Goal: Check status

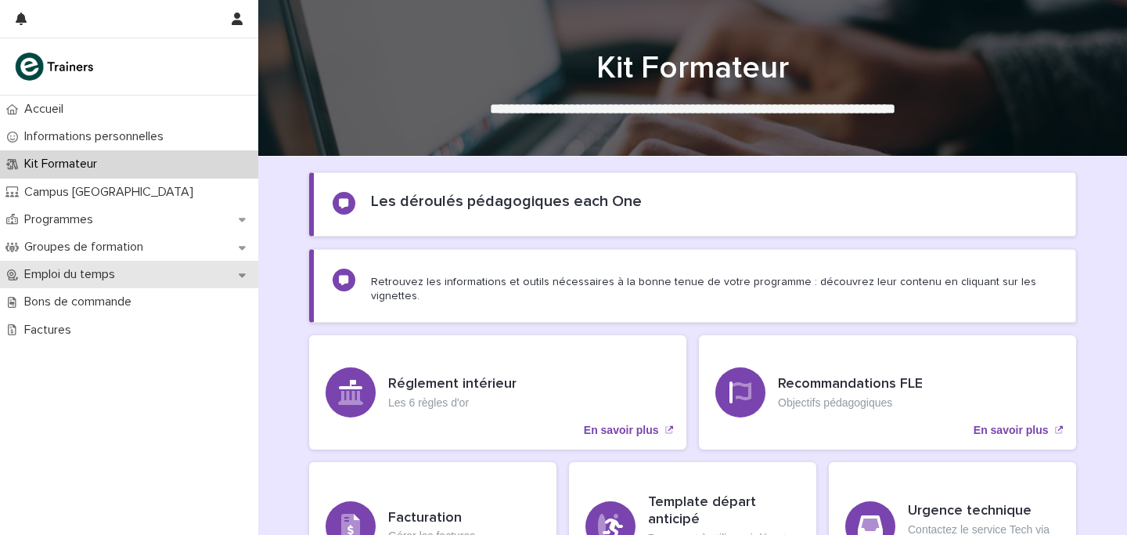
scroll to position [36, 0]
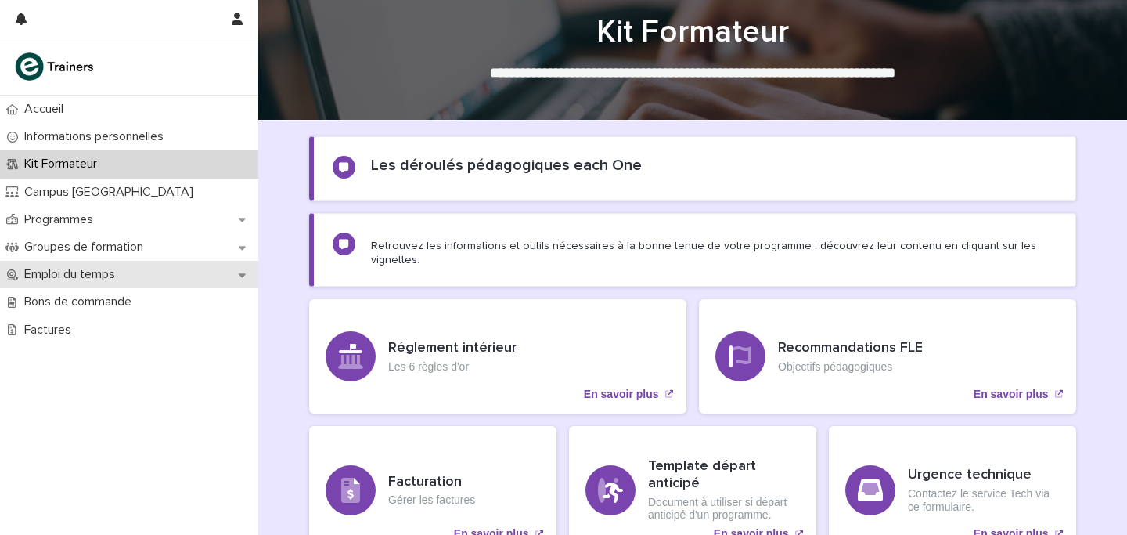
click at [72, 276] on p "Emploi du temps" at bounding box center [73, 274] width 110 height 15
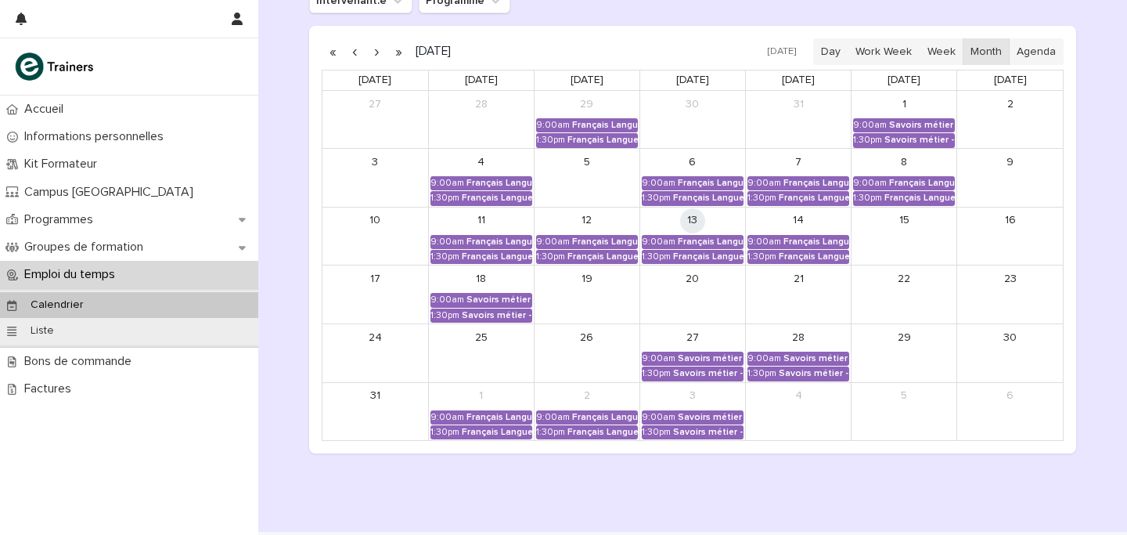
scroll to position [286, 0]
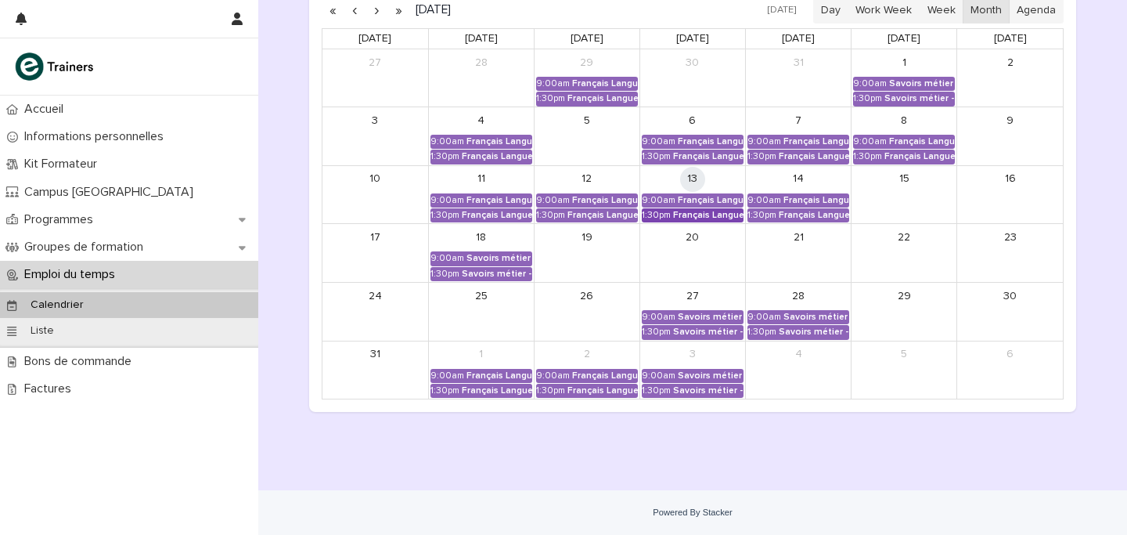
click at [682, 219] on div "Français Langue Professionnel - Valoriser les produits frais et leur origine" at bounding box center [708, 215] width 70 height 11
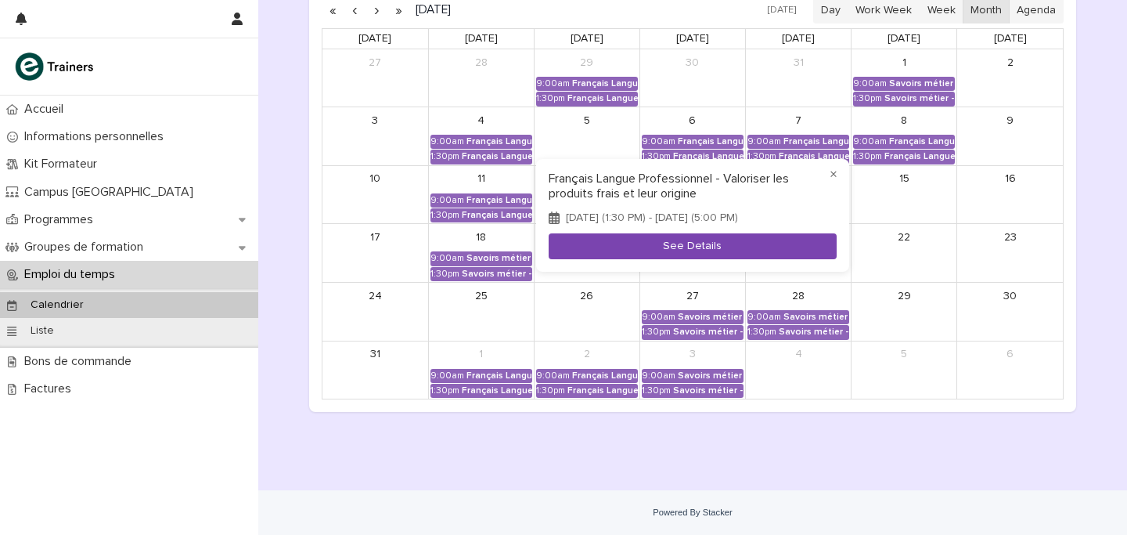
click at [687, 251] on button "See Details" at bounding box center [693, 246] width 288 height 26
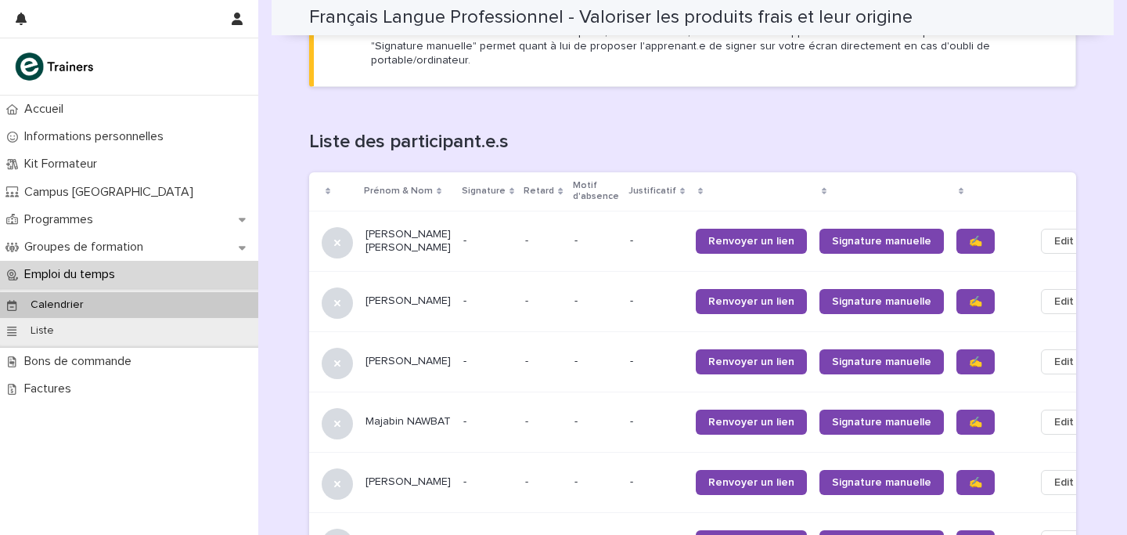
scroll to position [970, 0]
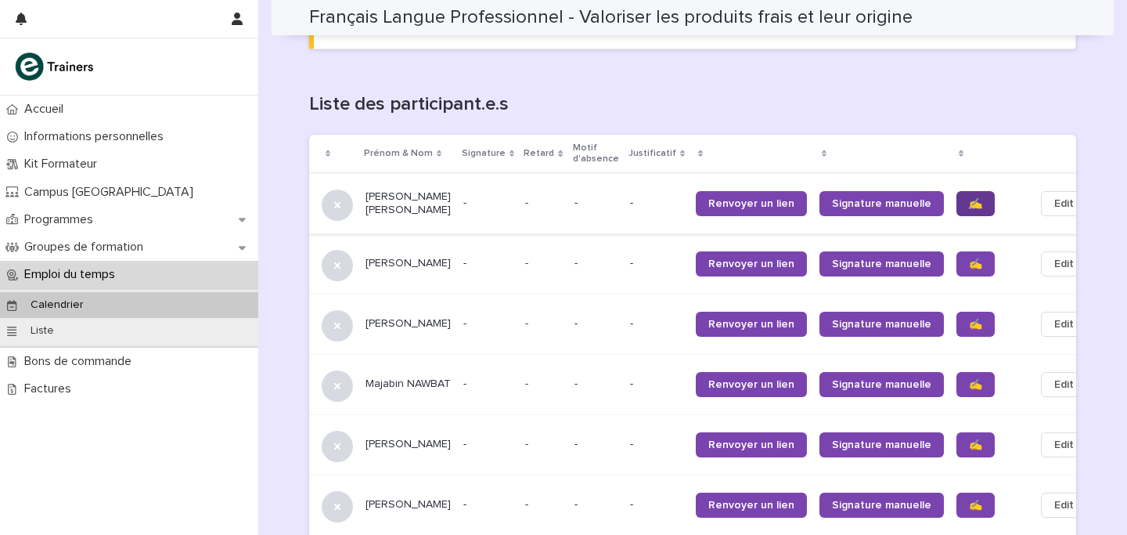
click at [969, 198] on span "✍️" at bounding box center [975, 203] width 13 height 11
click at [957, 258] on link "✍️" at bounding box center [976, 263] width 38 height 25
click at [969, 319] on span "✍️" at bounding box center [975, 324] width 13 height 11
click at [957, 380] on link "✍️" at bounding box center [976, 384] width 38 height 25
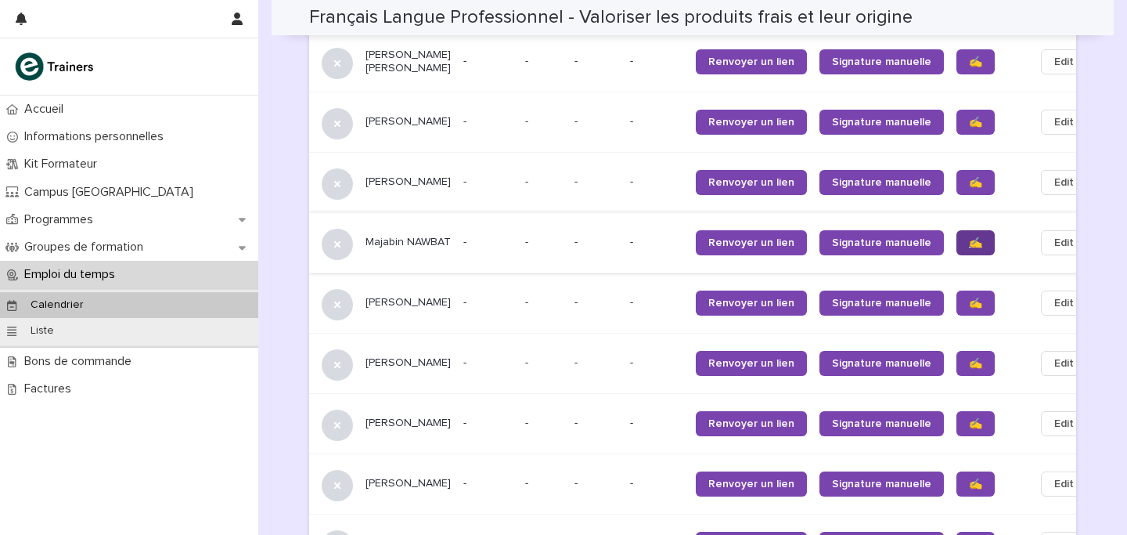
scroll to position [1115, 0]
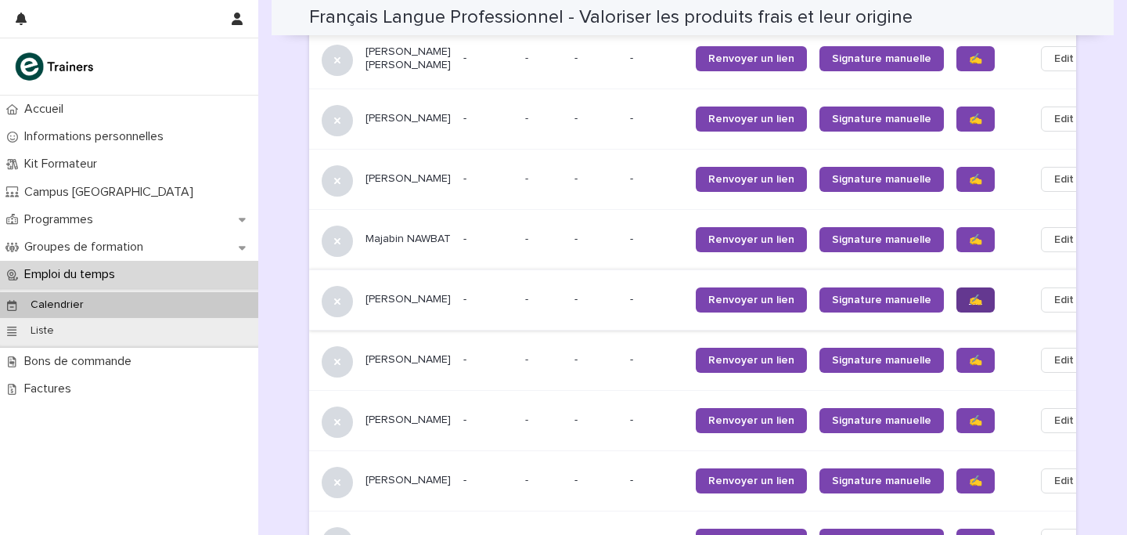
click at [969, 294] on span "✍️" at bounding box center [975, 299] width 13 height 11
click at [957, 360] on link "✍️" at bounding box center [976, 360] width 38 height 25
click at [969, 416] on span "✍️" at bounding box center [975, 420] width 13 height 11
click at [969, 477] on span "✍️" at bounding box center [975, 480] width 13 height 11
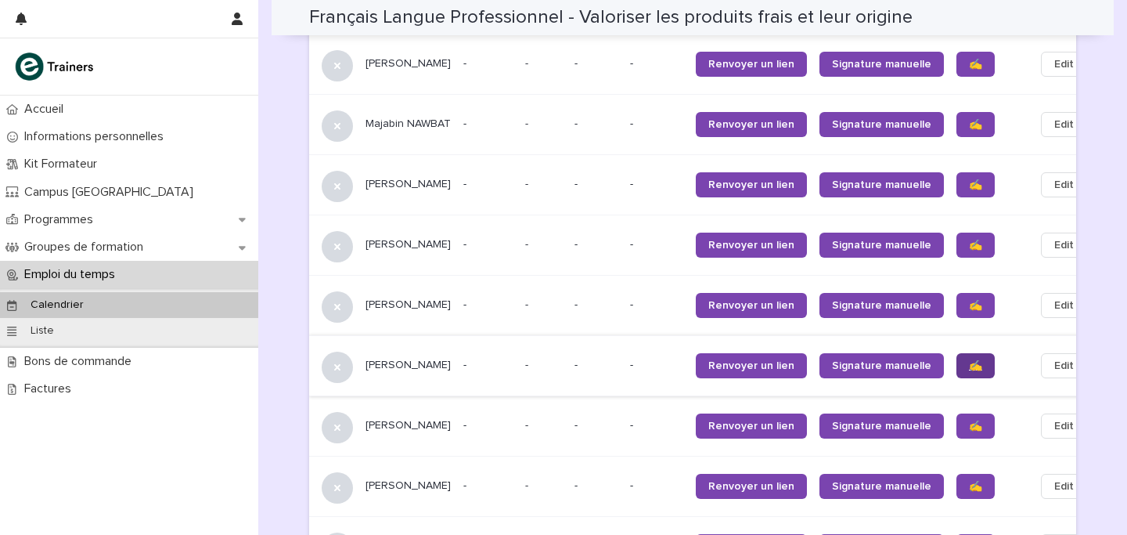
scroll to position [1235, 0]
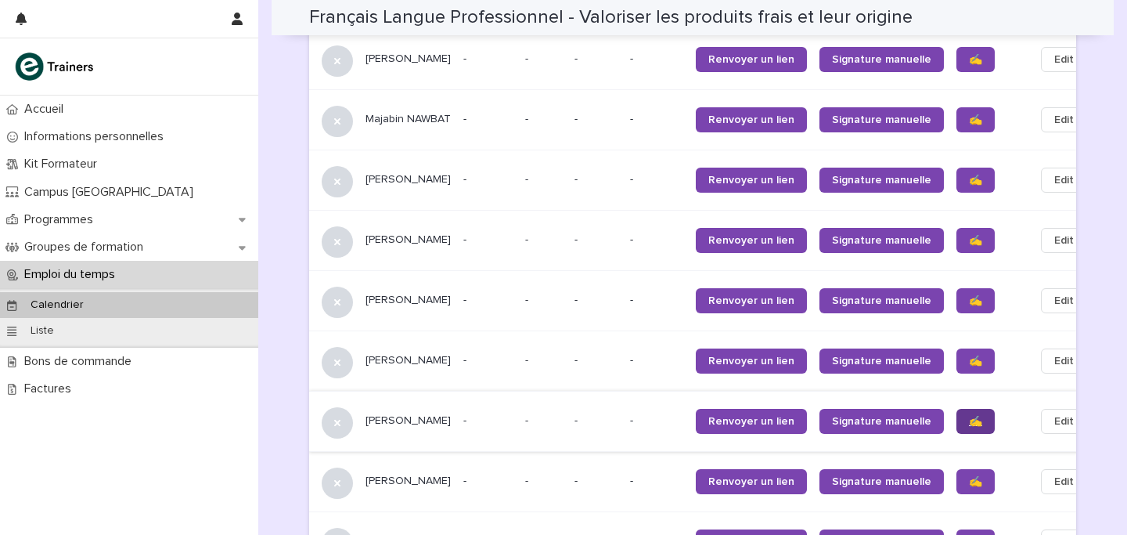
click at [969, 422] on span "✍️" at bounding box center [975, 421] width 13 height 11
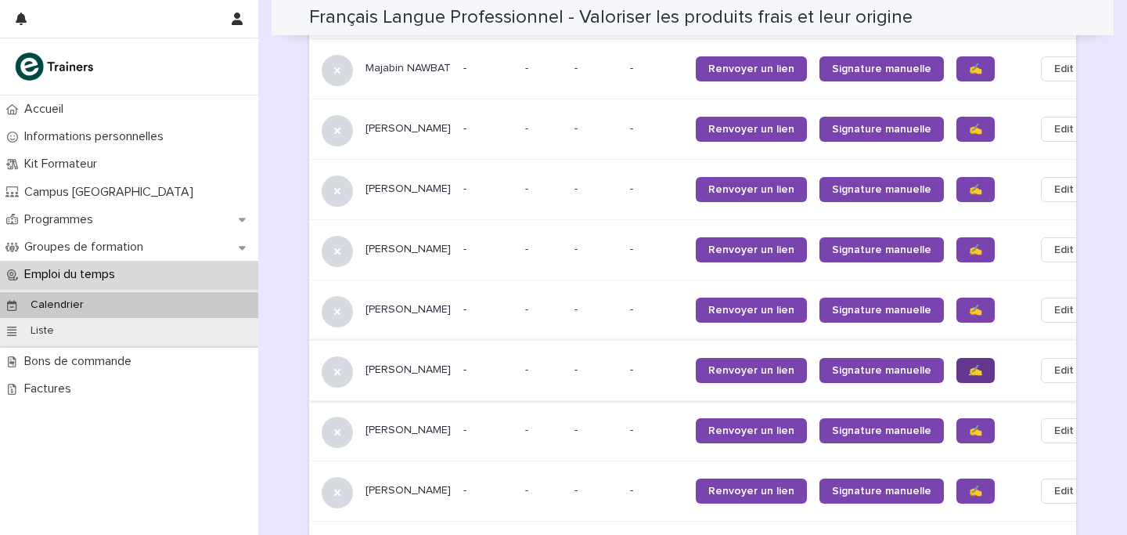
click at [957, 422] on link "✍️" at bounding box center [976, 430] width 38 height 25
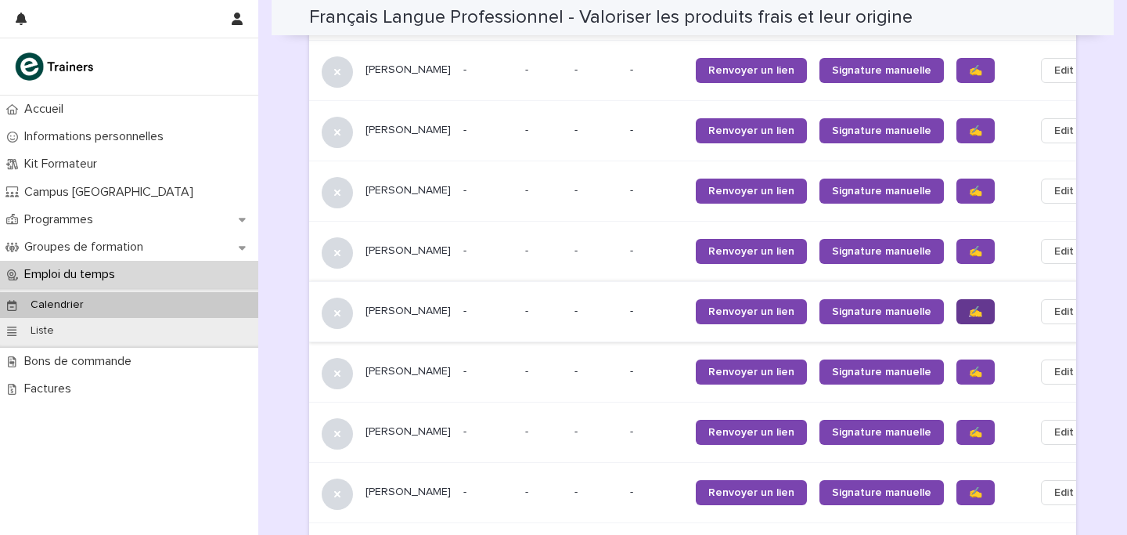
scroll to position [1405, 0]
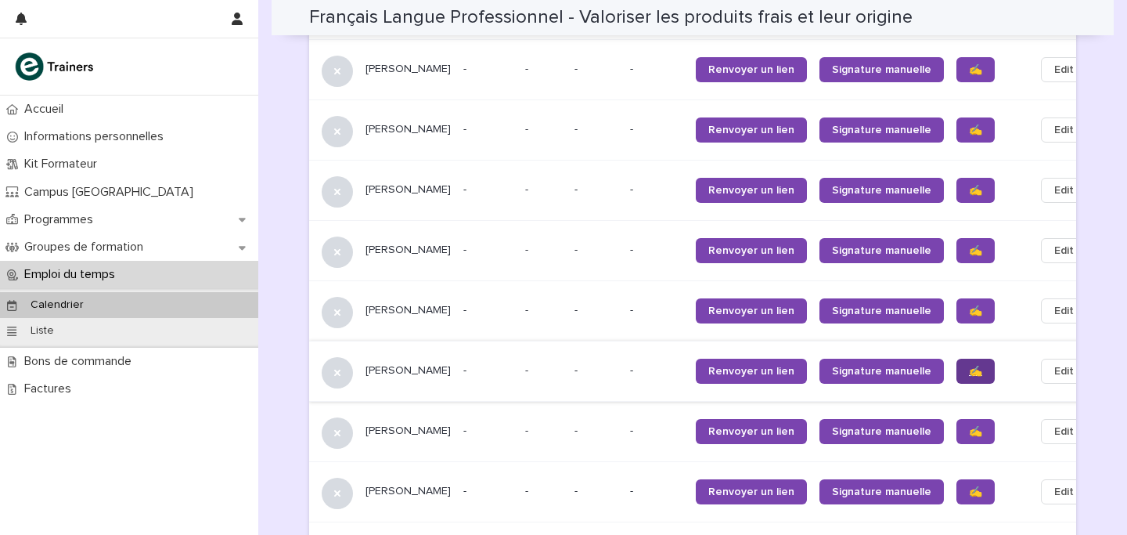
click at [969, 371] on span "✍️" at bounding box center [975, 371] width 13 height 11
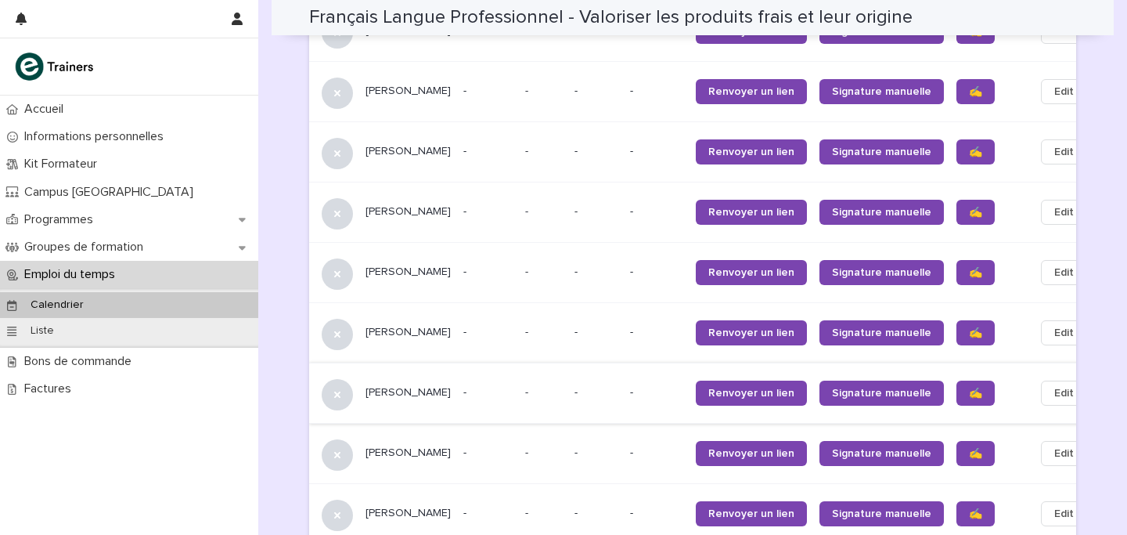
scroll to position [1459, 0]
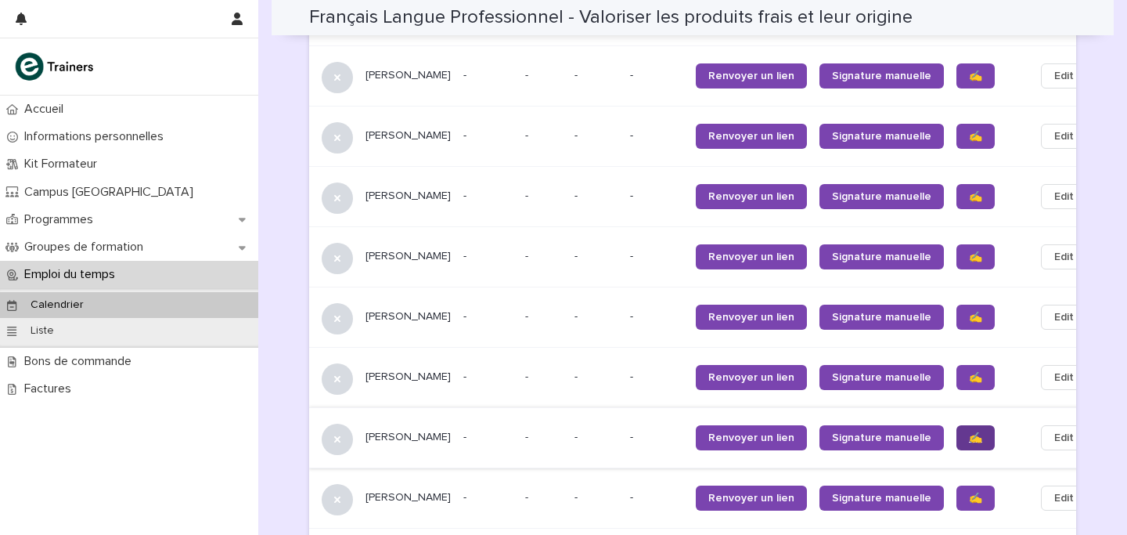
click at [957, 431] on link "✍️" at bounding box center [976, 437] width 38 height 25
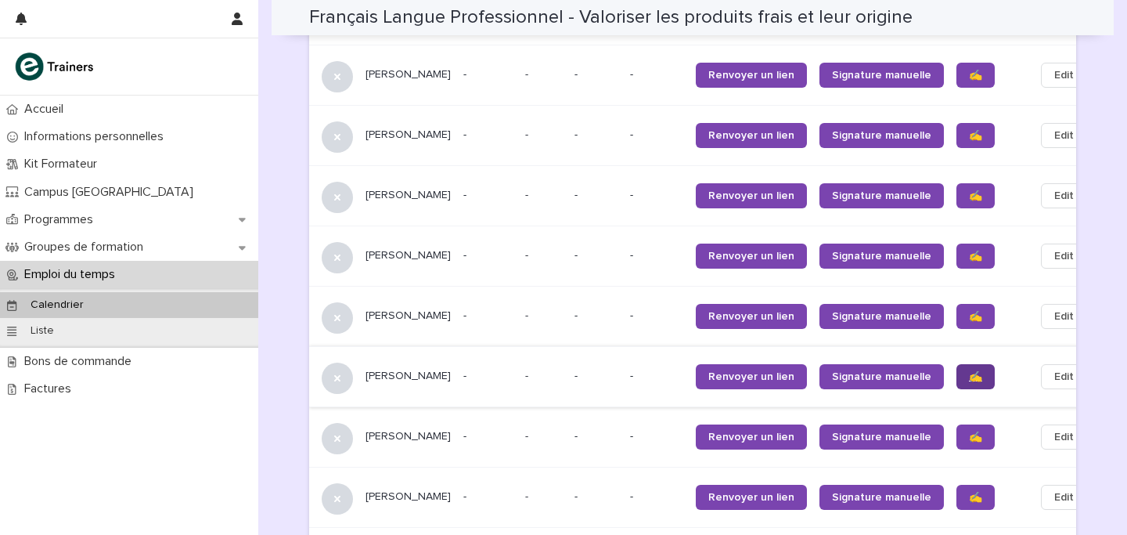
scroll to position [1531, 0]
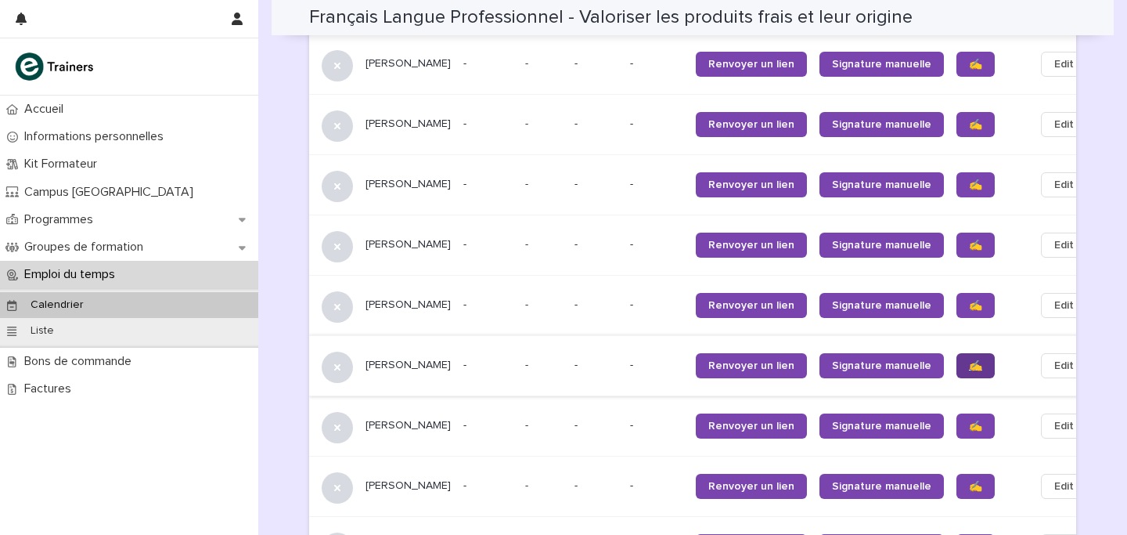
click at [957, 431] on link "✍️" at bounding box center [976, 425] width 38 height 25
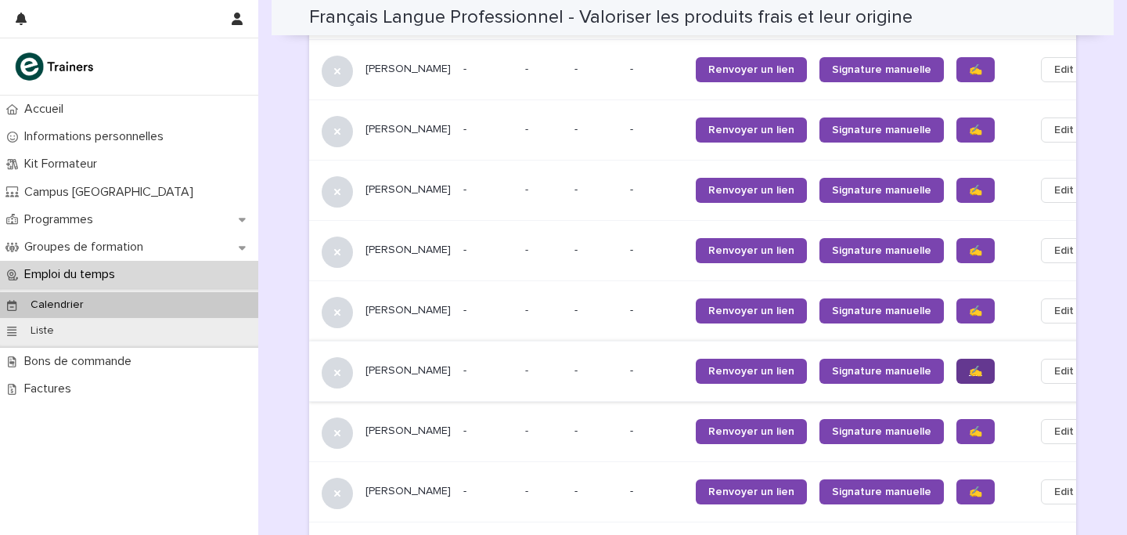
scroll to position [1588, 0]
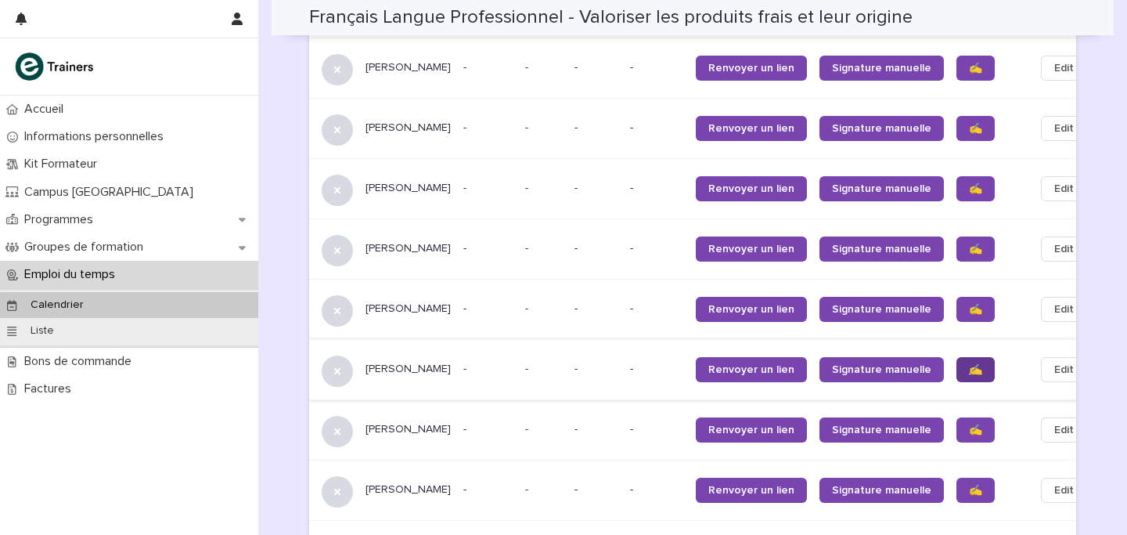
click at [969, 431] on span "✍️" at bounding box center [975, 429] width 13 height 11
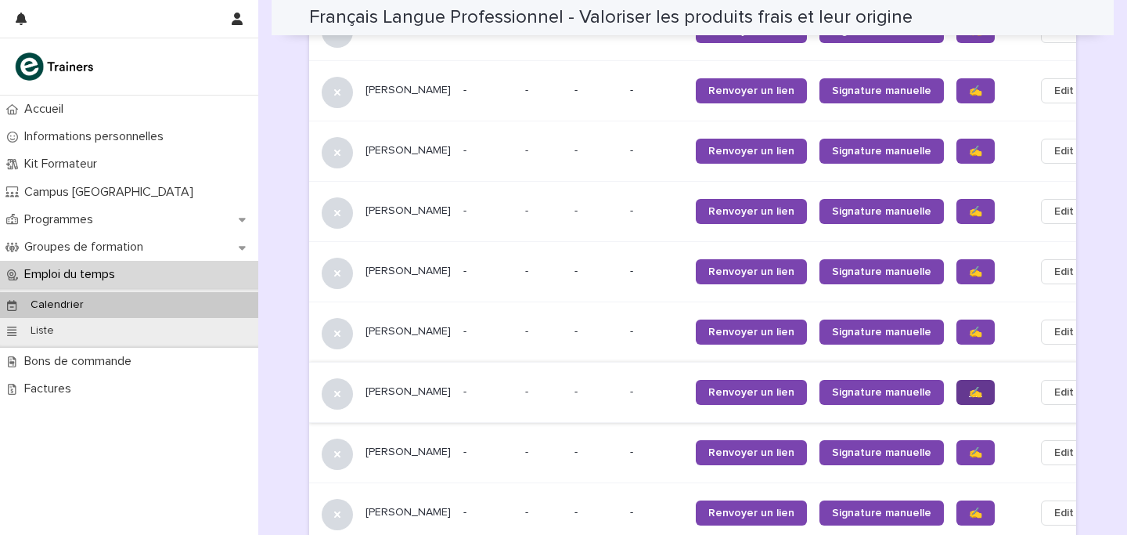
scroll to position [1638, 0]
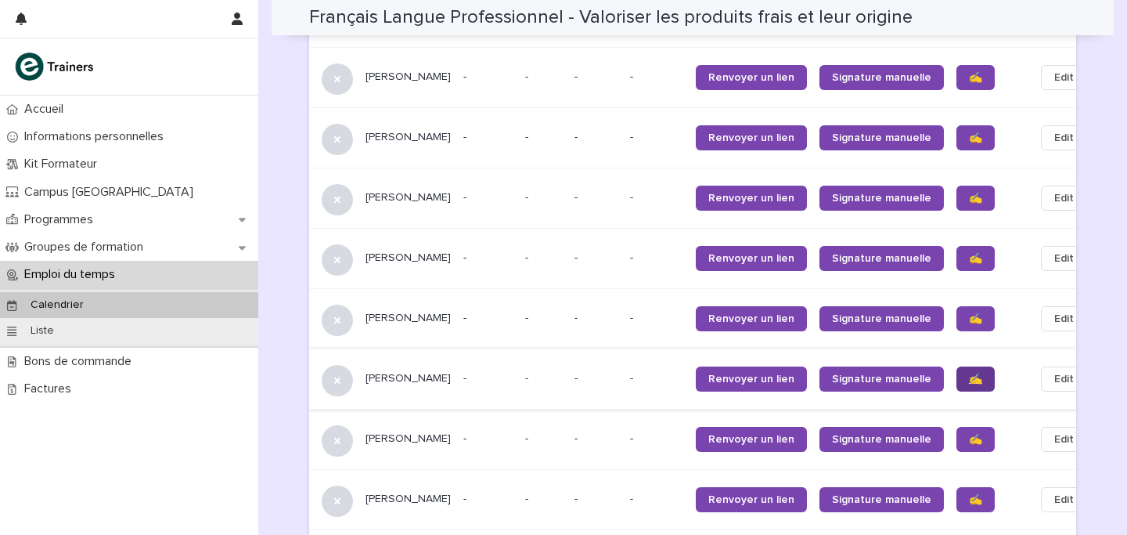
click at [957, 431] on link "✍️" at bounding box center [976, 439] width 38 height 25
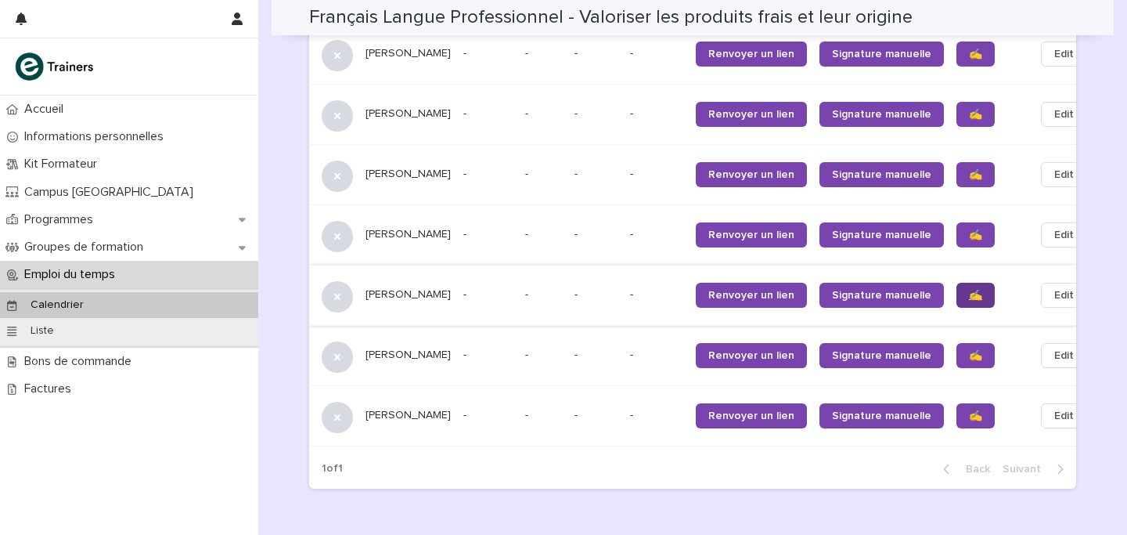
scroll to position [1784, 0]
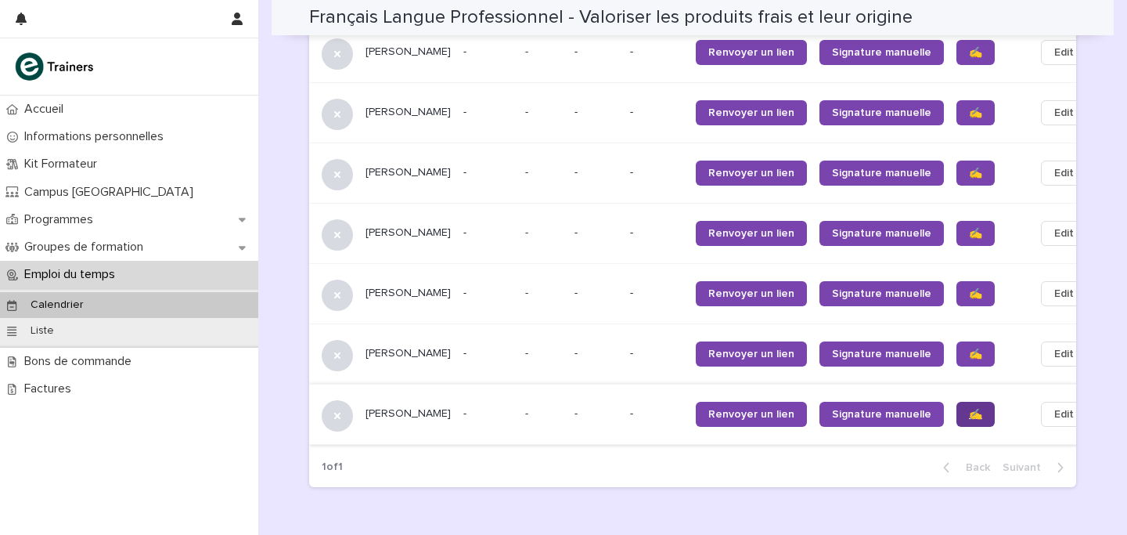
click at [957, 409] on link "✍️" at bounding box center [976, 414] width 38 height 25
